Goal: Navigation & Orientation: Understand site structure

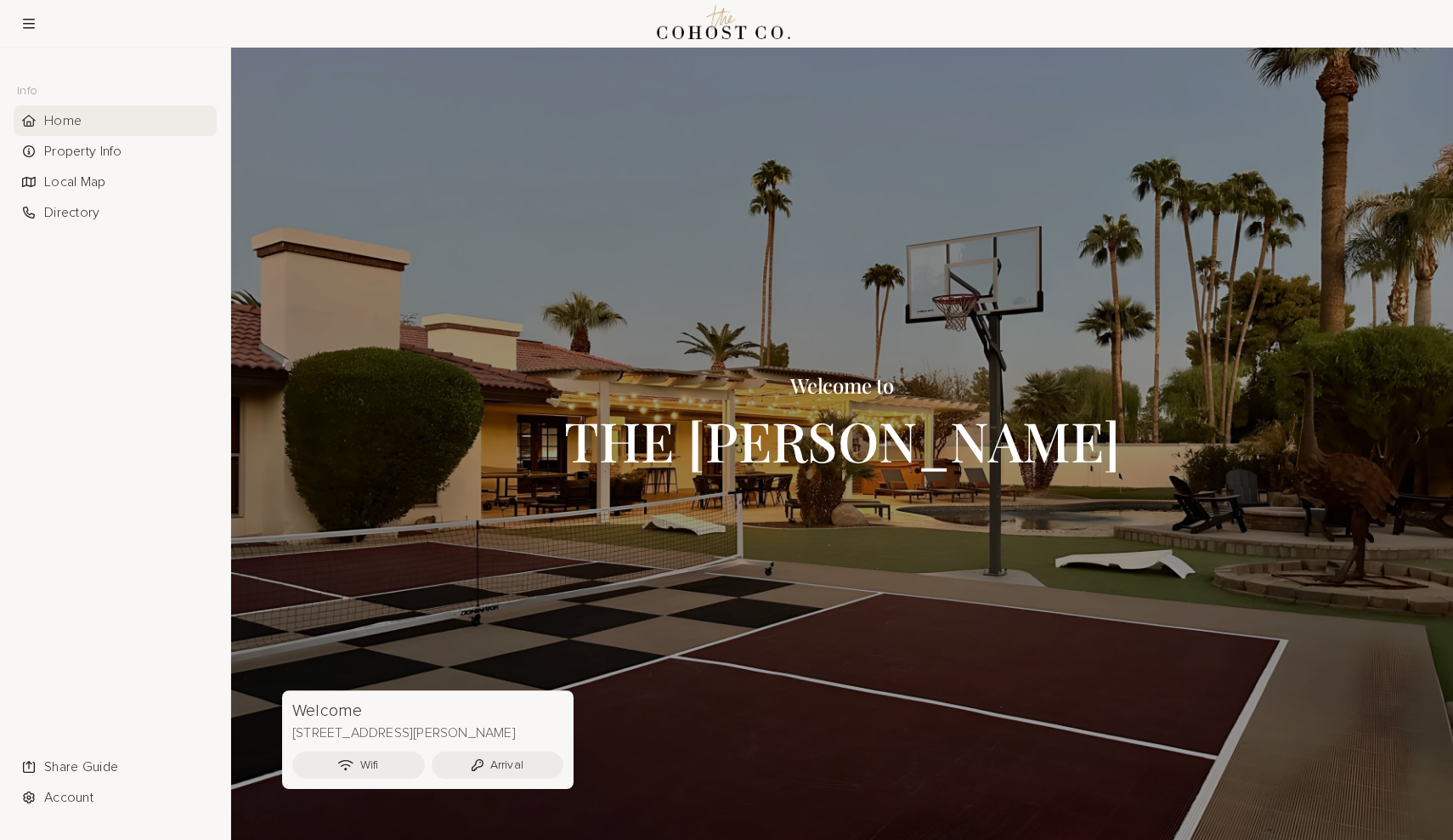
click at [777, 384] on h3 "Welcome to" at bounding box center [842, 384] width 557 height 22
click at [84, 163] on div "Property Info" at bounding box center [114, 151] width 203 height 30
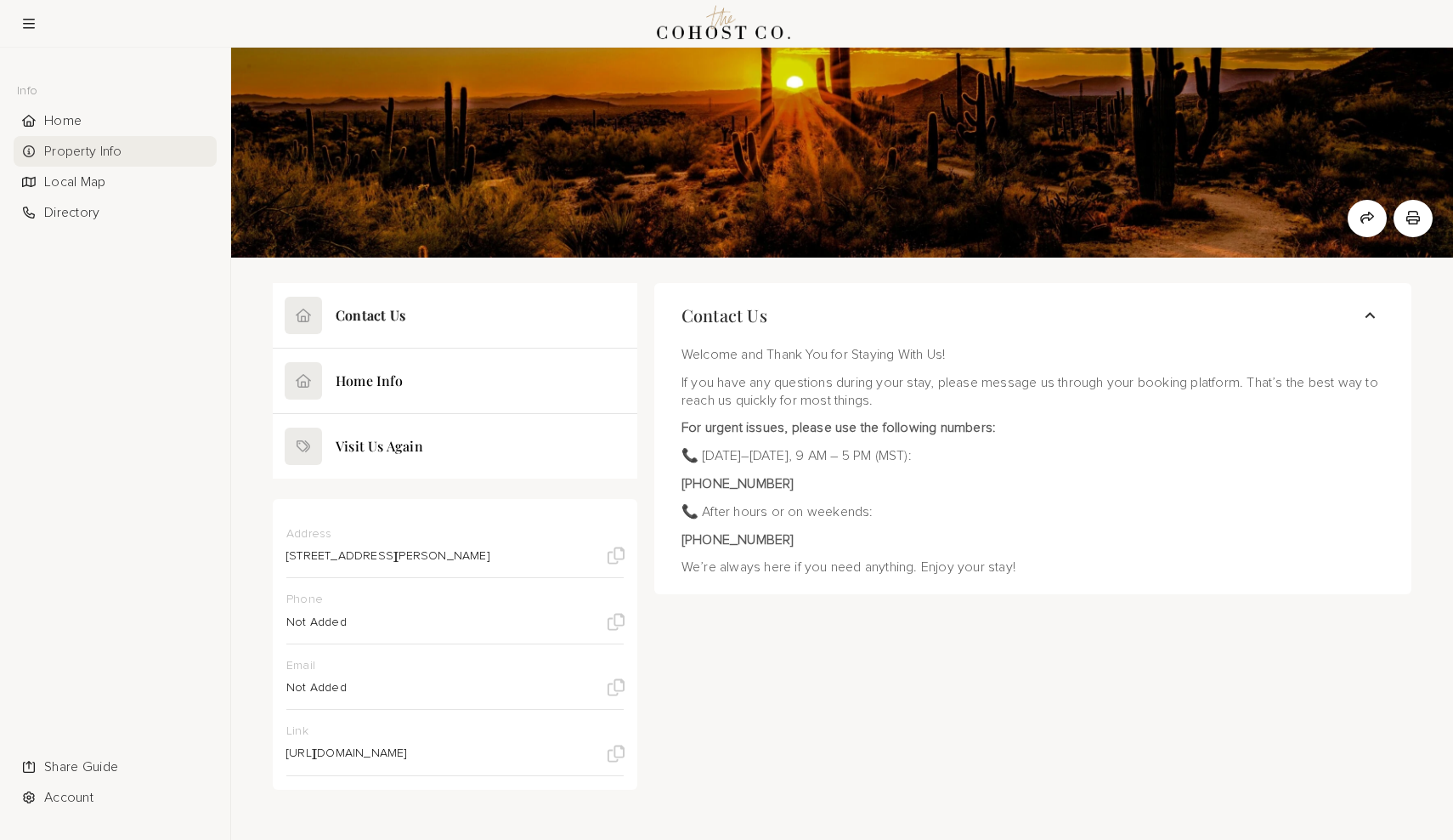
scroll to position [44, 0]
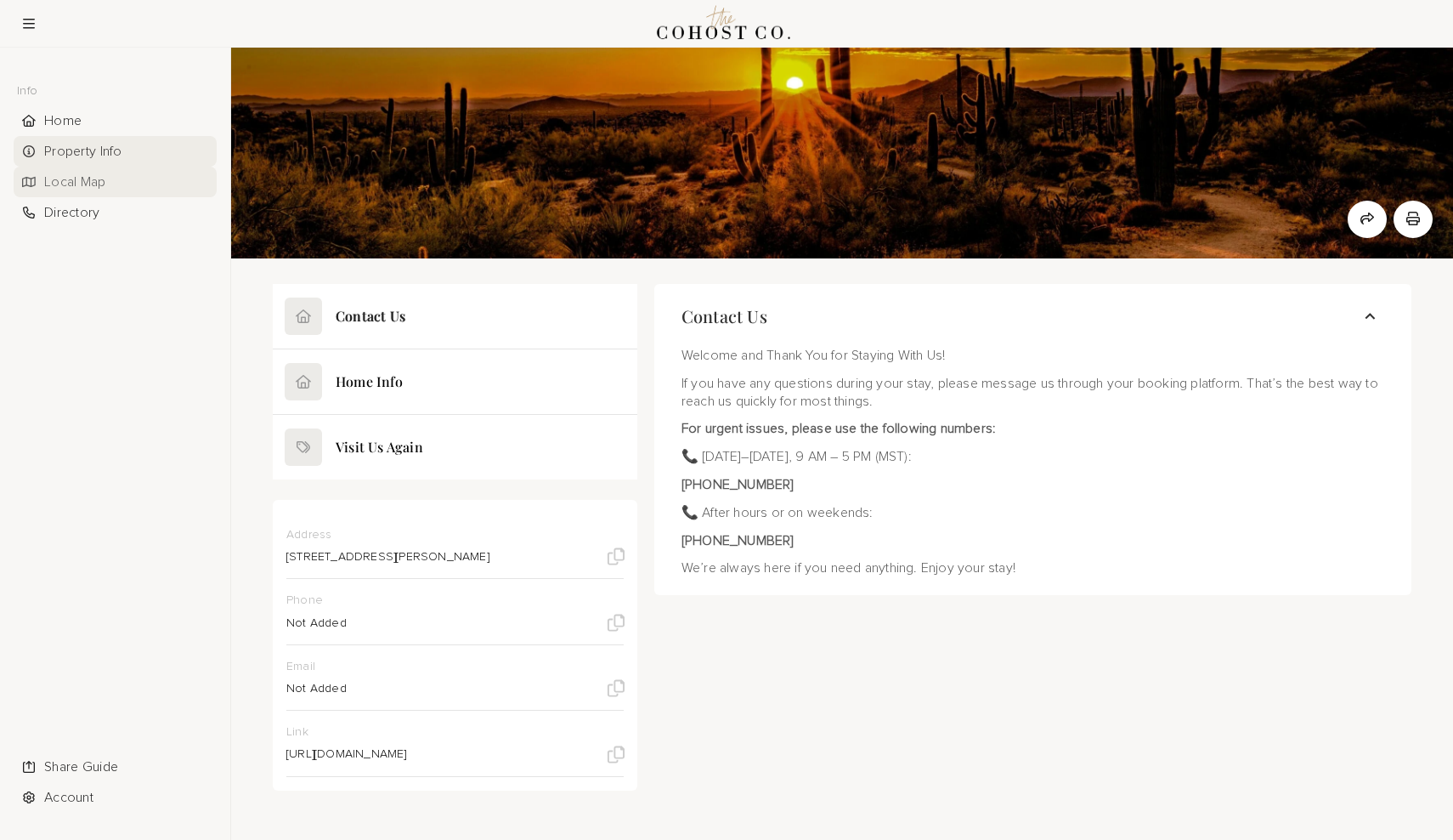
click at [89, 181] on div "Local Map" at bounding box center [114, 181] width 203 height 30
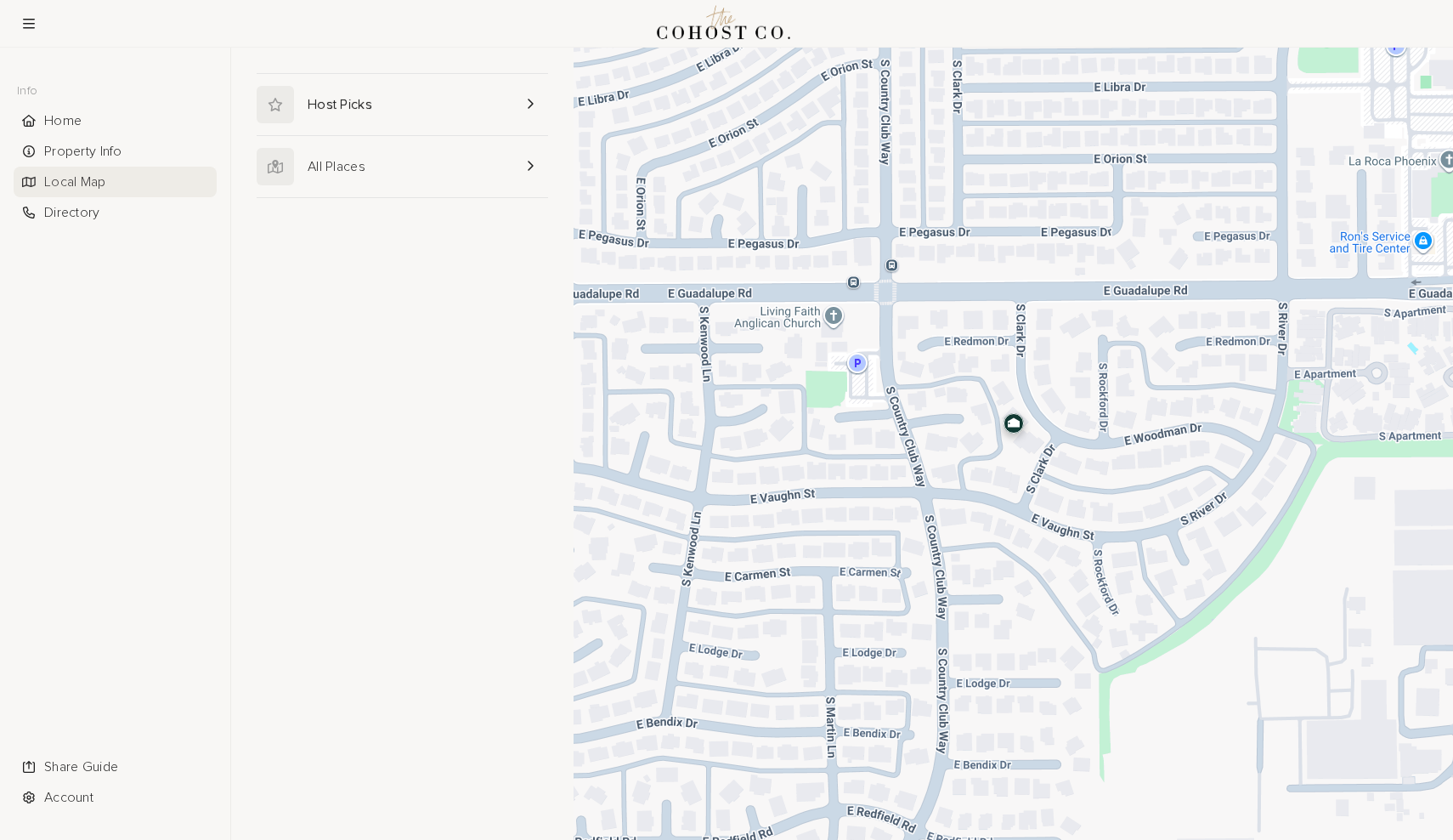
click at [390, 122] on link at bounding box center [402, 105] width 291 height 61
click at [271, 80] on icon at bounding box center [270, 85] width 8 height 12
click at [408, 176] on link at bounding box center [402, 166] width 291 height 61
click at [34, 109] on div "Home" at bounding box center [114, 121] width 203 height 30
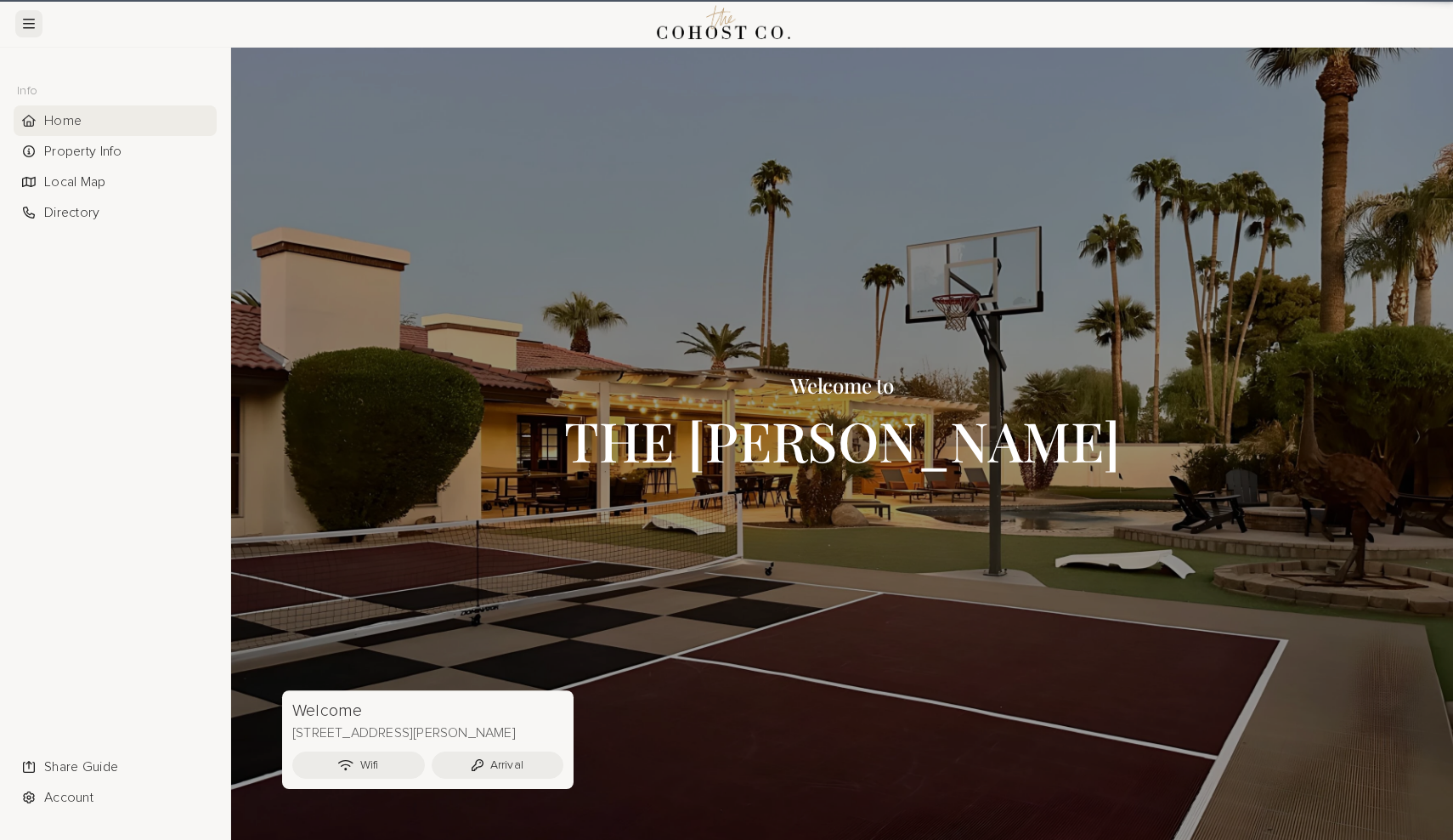
click at [26, 21] on icon at bounding box center [29, 23] width 12 height 13
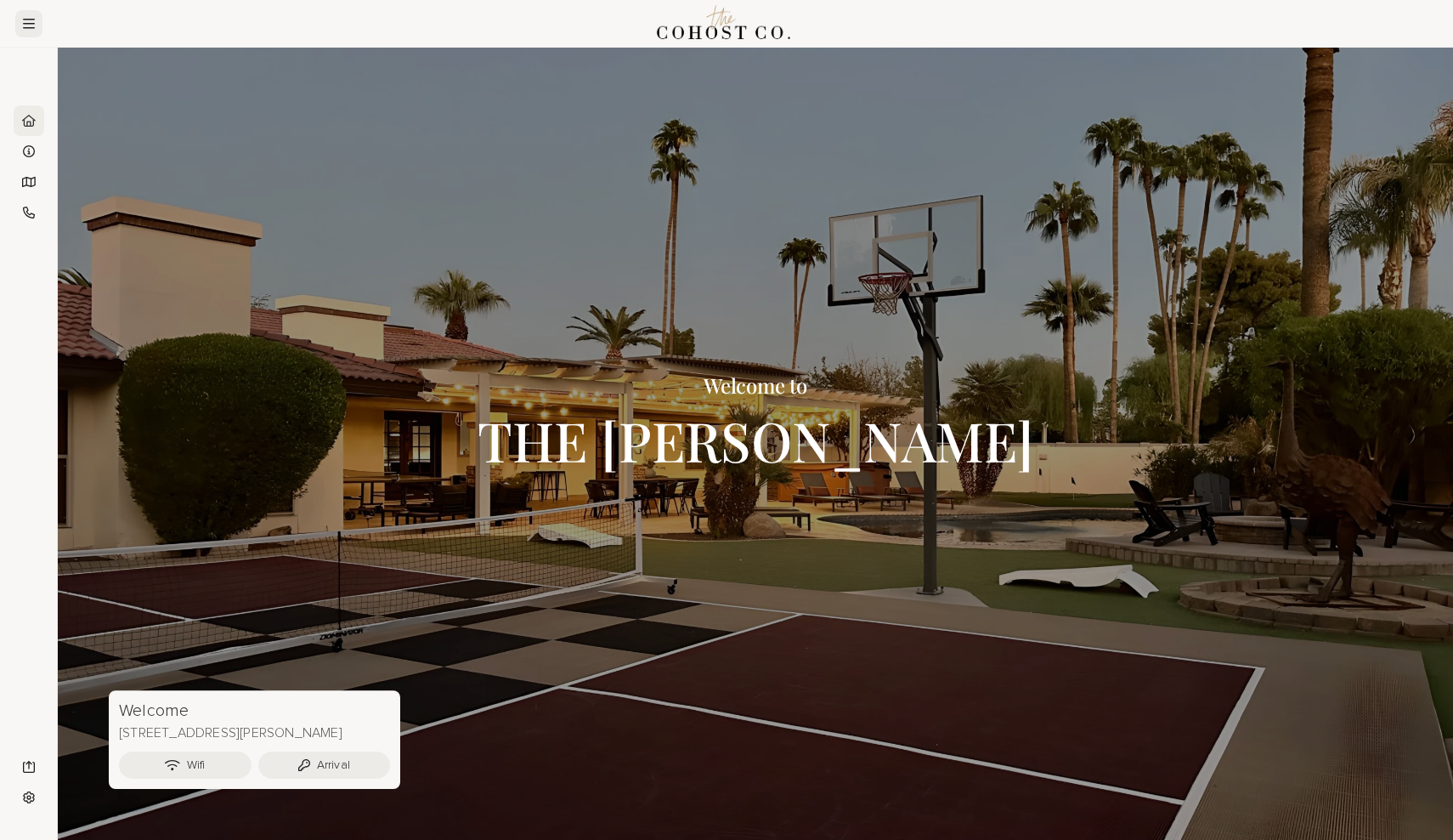
click at [29, 30] on button at bounding box center [29, 23] width 27 height 27
